Goal: Communication & Community: Answer question/provide support

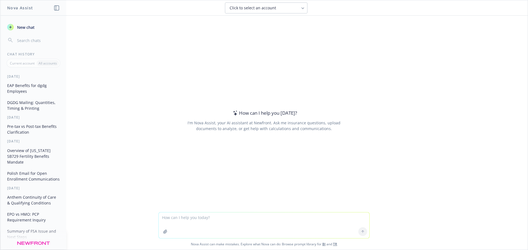
click at [318, 220] on textarea at bounding box center [264, 226] width 211 height 26
click at [197, 217] on textarea "help me reword this. we are moving the client's" at bounding box center [264, 226] width 211 height 26
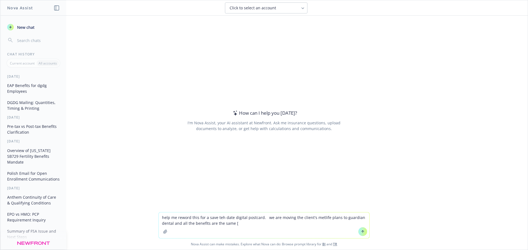
paste textarea "]"
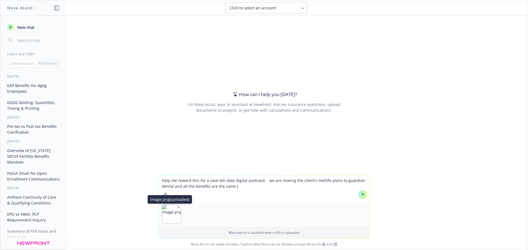
click at [177, 206] on icon "button" at bounding box center [178, 207] width 3 height 3
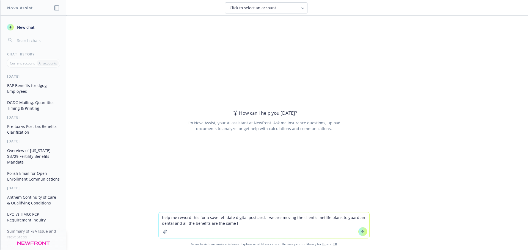
click at [251, 225] on textarea "help me reword this for a save teh date digital postcard. we are moving the cli…" at bounding box center [264, 226] width 211 height 26
paste textarea "MetLife ancillary plans (Dental, Vision, Basic Life/Accidental Death & [MEDICAL…"
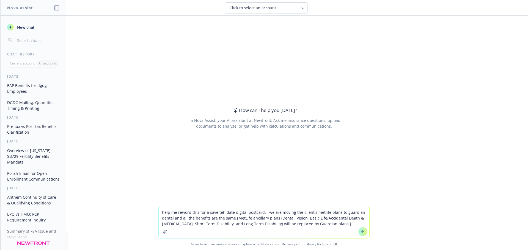
click at [342, 225] on textarea "help me reword this for a save teh date digital postcard. we are moving the cli…" at bounding box center [264, 223] width 211 height 31
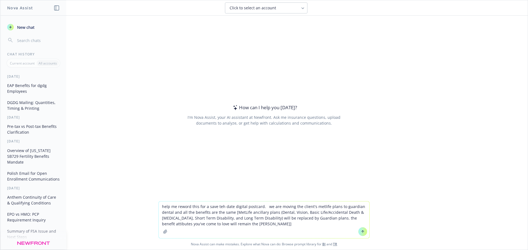
type textarea "help me reword this for a save teh date digital postcard. we are moving the cli…"
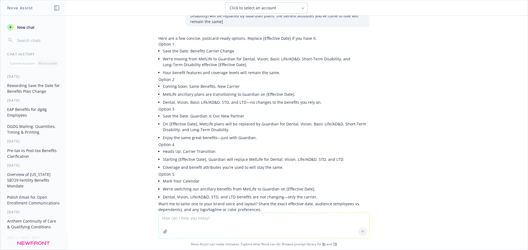
scroll to position [18, 0]
